Goal: Information Seeking & Learning: Find contact information

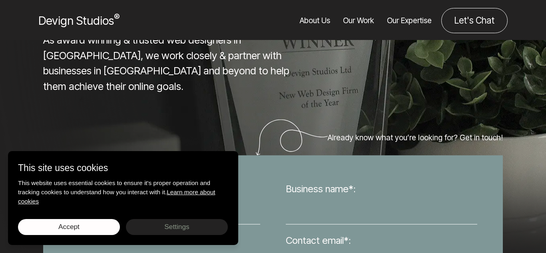
scroll to position [661, 0]
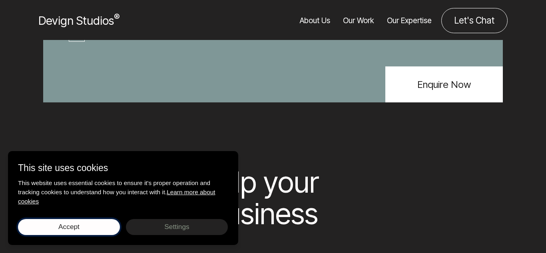
click at [103, 226] on button "Accept Save choices" at bounding box center [69, 227] width 102 height 16
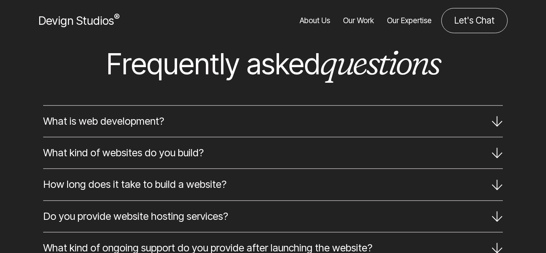
scroll to position [4622, 0]
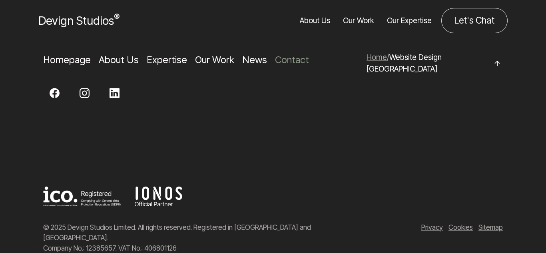
click at [285, 53] on li "Contact" at bounding box center [292, 60] width 34 height 14
click at [286, 54] on link "Contact" at bounding box center [292, 60] width 34 height 12
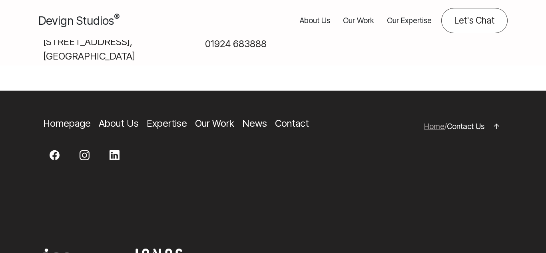
scroll to position [690, 0]
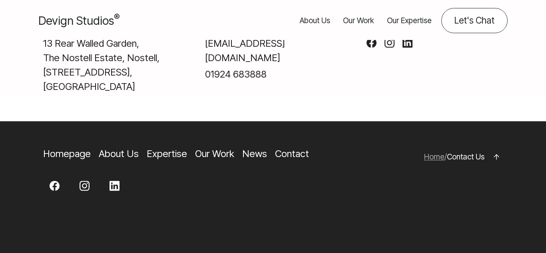
click at [318, 65] on p "info@devignstudios.co.uk" at bounding box center [273, 50] width 136 height 29
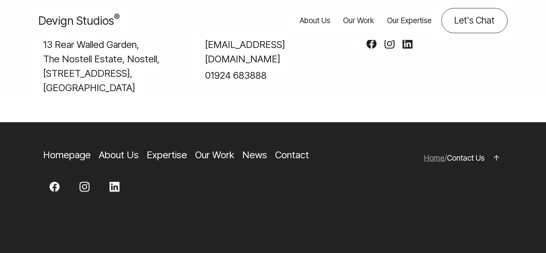
click at [318, 66] on p "info@devignstudios.co.uk" at bounding box center [273, 52] width 136 height 29
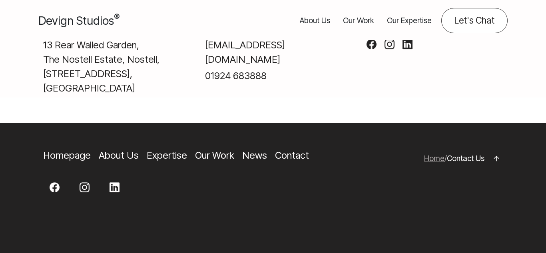
click at [318, 67] on p "info@devignstudios.co.uk" at bounding box center [273, 52] width 136 height 29
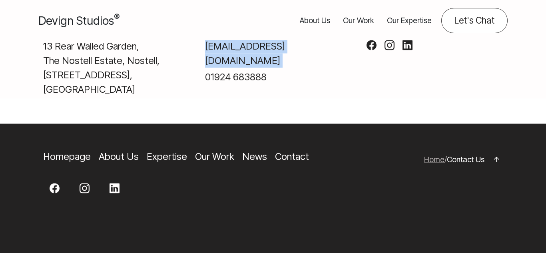
copy div "info@devignstudios.co.uk"
